Goal: Communication & Community: Answer question/provide support

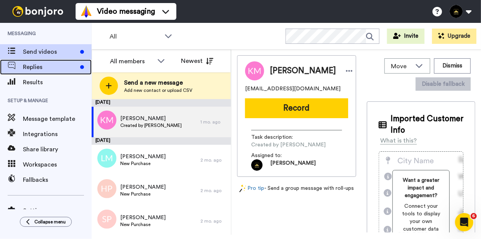
click at [35, 72] on div "Replies" at bounding box center [46, 67] width 92 height 15
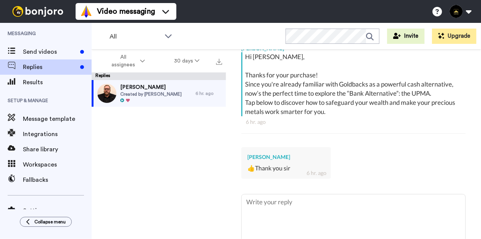
scroll to position [156, 0]
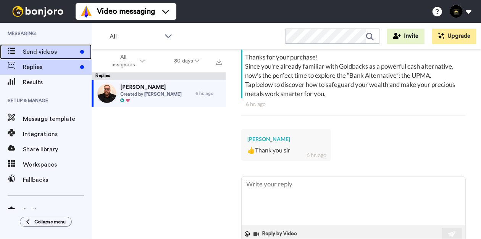
click at [76, 55] on span "Send videos" at bounding box center [50, 51] width 54 height 9
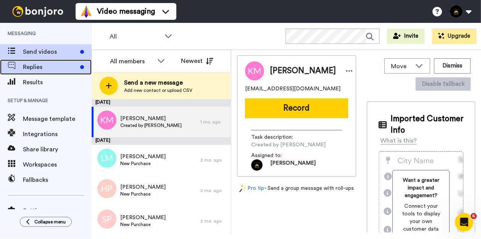
click at [67, 65] on span "Replies" at bounding box center [50, 67] width 54 height 9
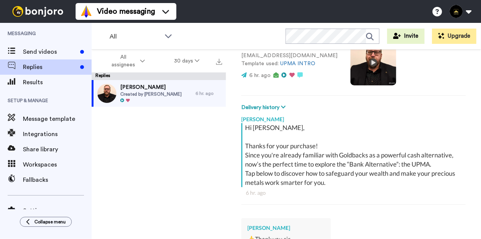
scroll to position [70, 0]
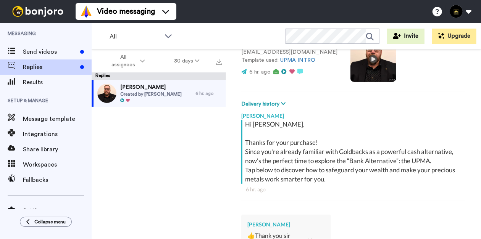
type textarea "x"
